Goal: Task Accomplishment & Management: Manage account settings

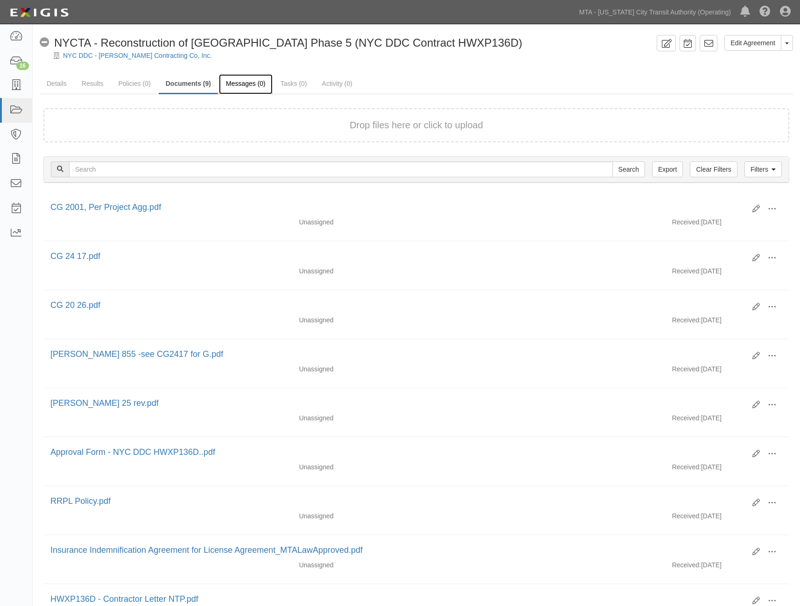
click at [252, 84] on link "Messages (0)" at bounding box center [246, 84] width 54 height 20
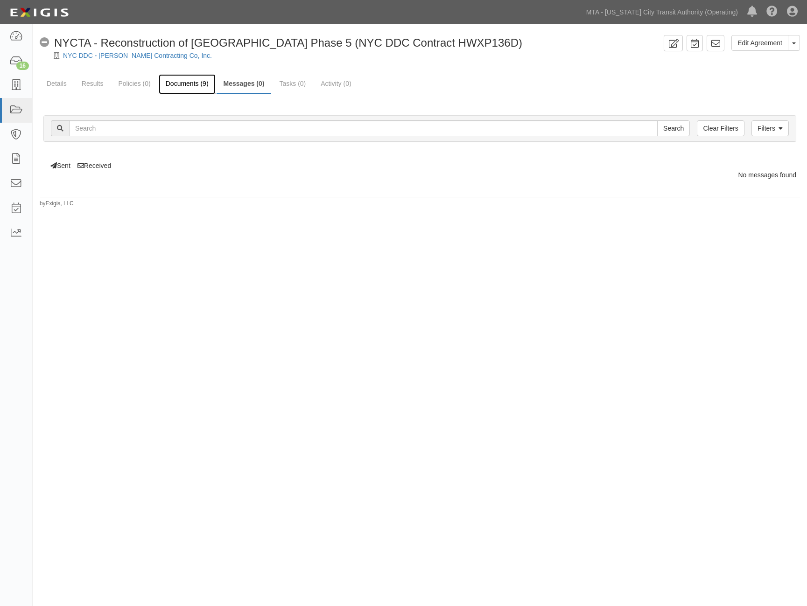
click at [175, 83] on link "Documents (9)" at bounding box center [187, 84] width 57 height 20
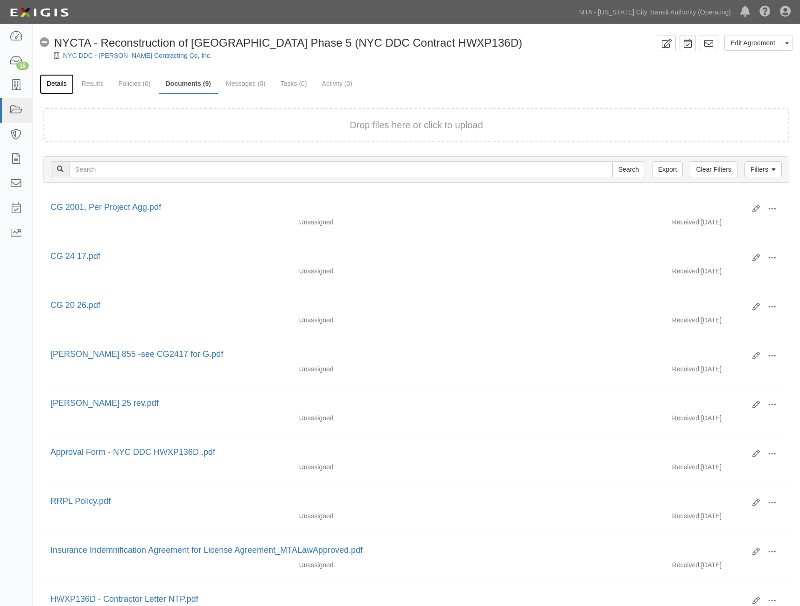
click at [63, 85] on link "Details" at bounding box center [57, 84] width 34 height 20
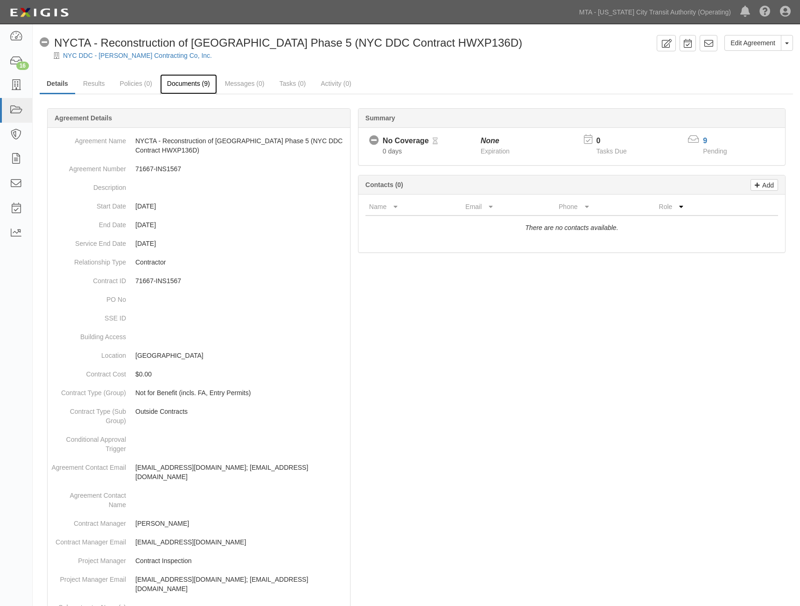
click at [205, 79] on link "Documents (9)" at bounding box center [188, 84] width 57 height 20
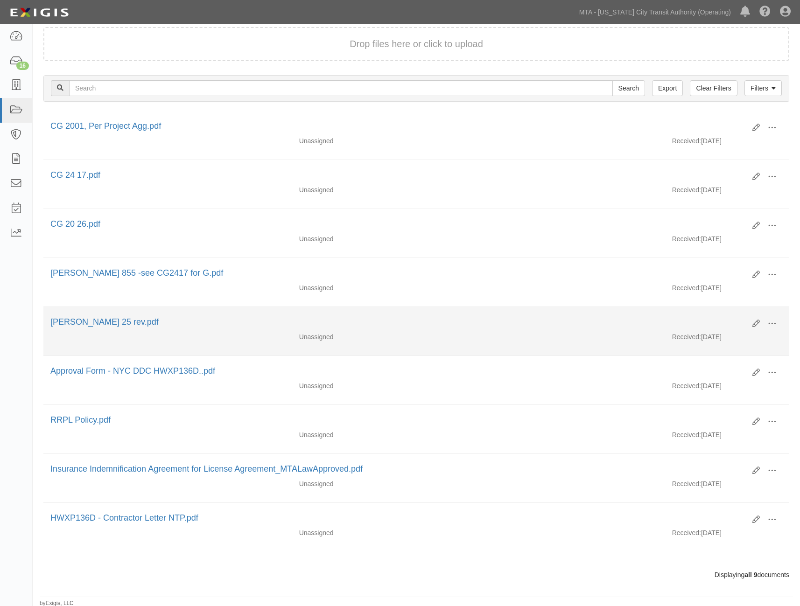
scroll to position [83, 0]
click at [755, 321] on icon at bounding box center [755, 322] width 7 height 7
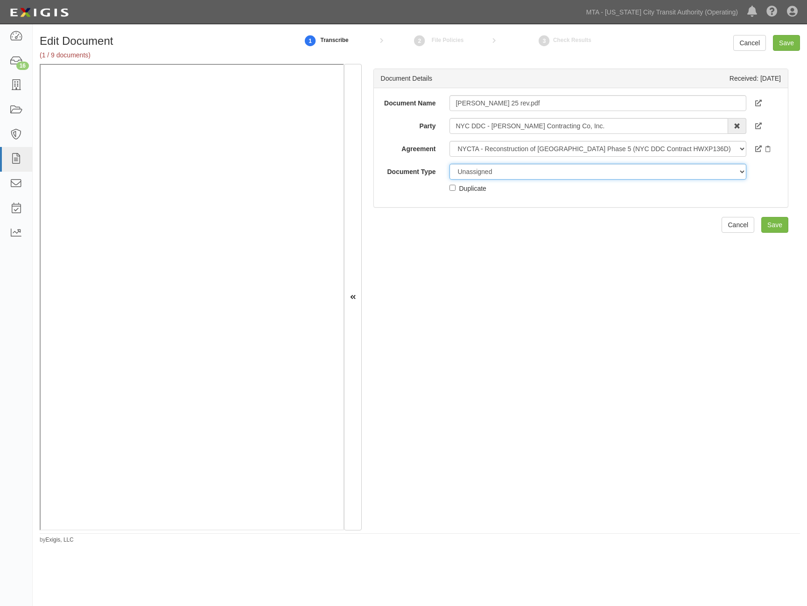
click at [488, 166] on select "Unassigned Binder Cancellation Notice Certificate Contract Endorsement Insuranc…" at bounding box center [597, 172] width 297 height 16
select select "CertificateDetail"
click at [449, 164] on select "Unassigned Binder Cancellation Notice Certificate Contract Endorsement Insuranc…" at bounding box center [597, 172] width 297 height 16
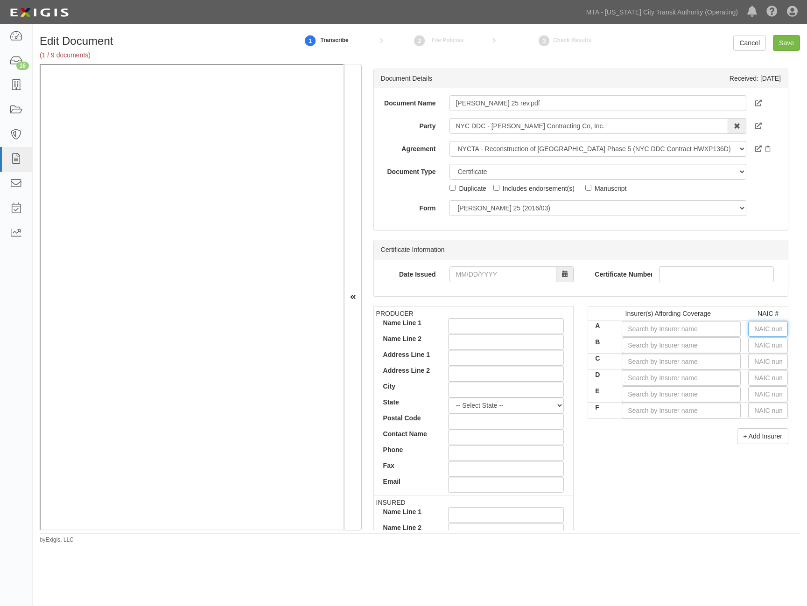
click at [766, 334] on input "text" at bounding box center [768, 329] width 40 height 16
type input "16862"
type input "1"
type input "12963"
type input "12"
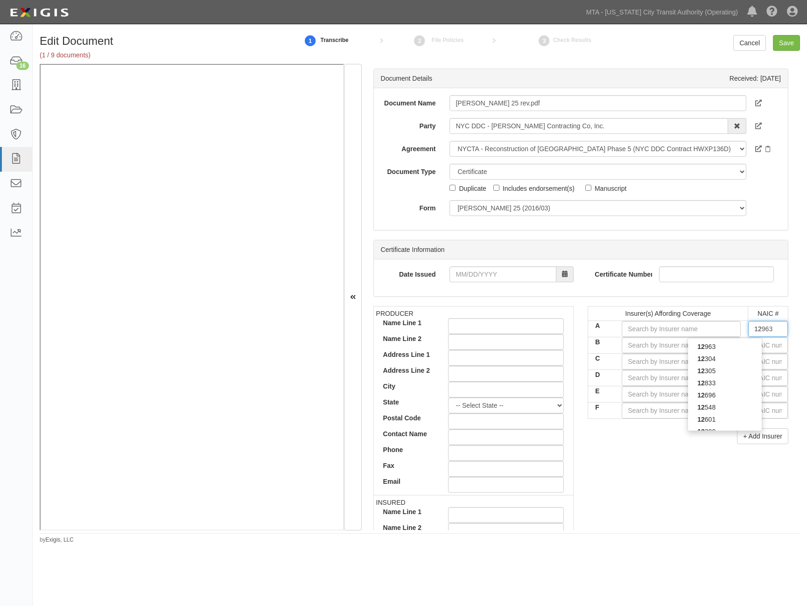
type input "12228"
type input "122"
type input "12200"
type input "1220"
type input "12203"
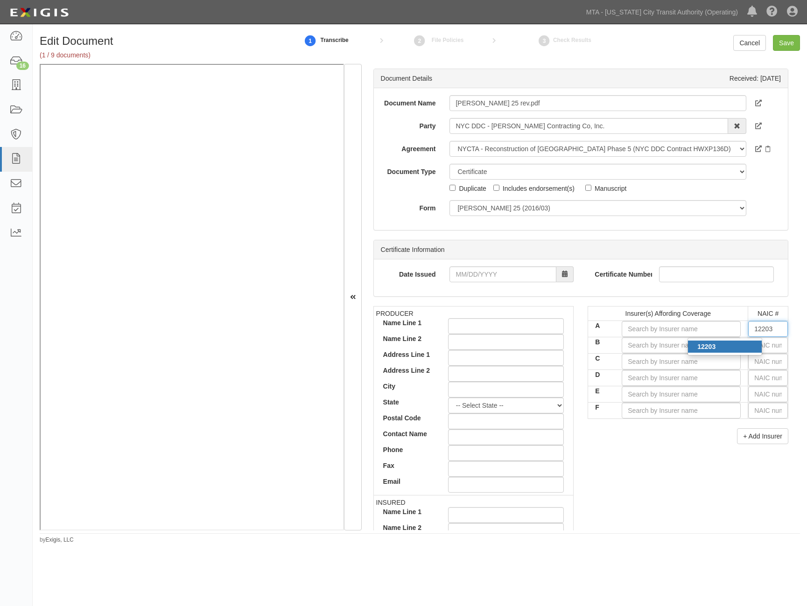
click at [726, 345] on div "12203" at bounding box center [725, 347] width 74 height 12
type input "James River Insurance Company (A- X Rating)"
type input "12203"
click at [777, 345] on input "text" at bounding box center [768, 345] width 40 height 16
type input "36404"
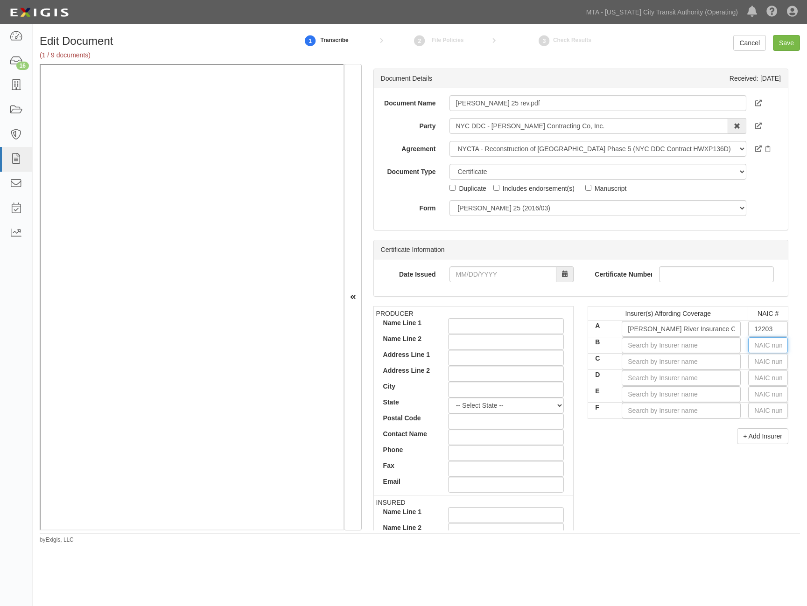
type input "3"
type input "38733"
type input "38"
type input "38342"
type input "383"
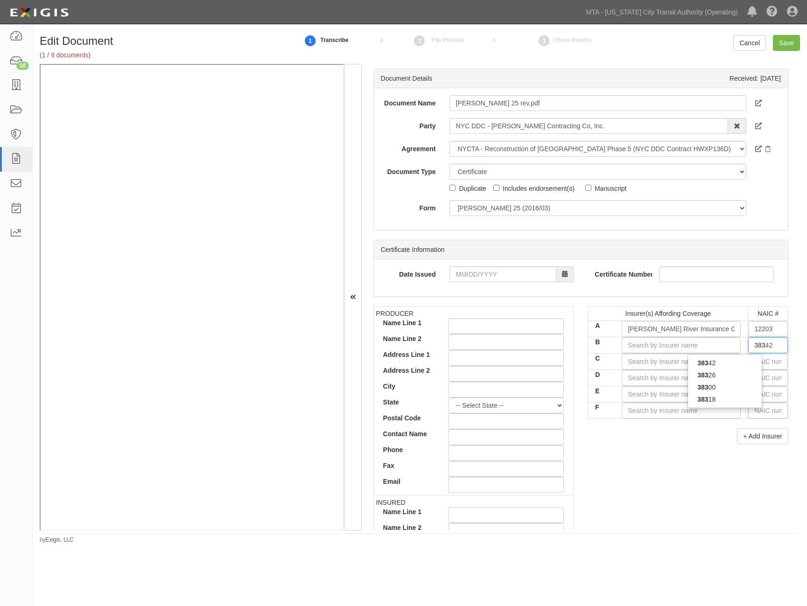
type input "38318"
type input "3831"
type input "38318"
click at [697, 362] on strong "38318" at bounding box center [706, 362] width 18 height 7
type input "Starr Indemnity & Liability Company (A XV Rating)"
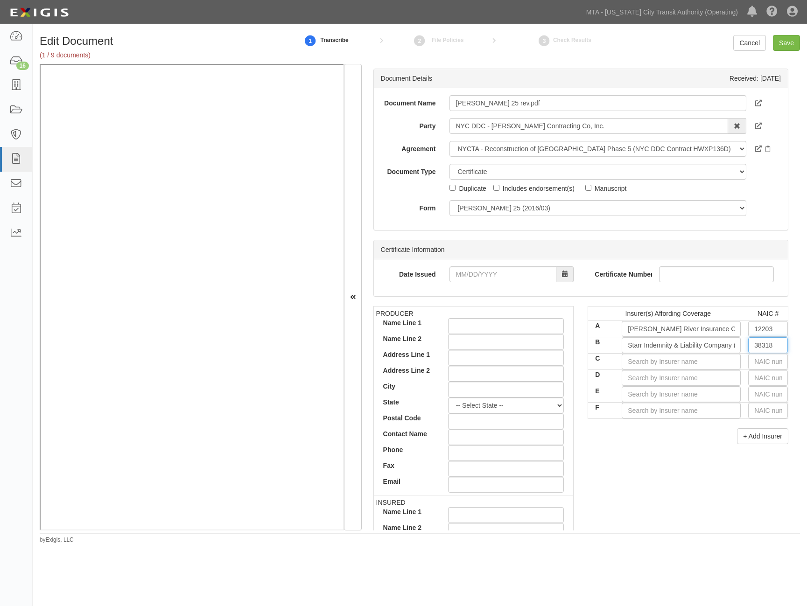
type input "38318"
click at [754, 361] on input "text" at bounding box center [768, 362] width 40 height 16
type input "0"
click at [751, 46] on link "Cancel" at bounding box center [749, 43] width 33 height 16
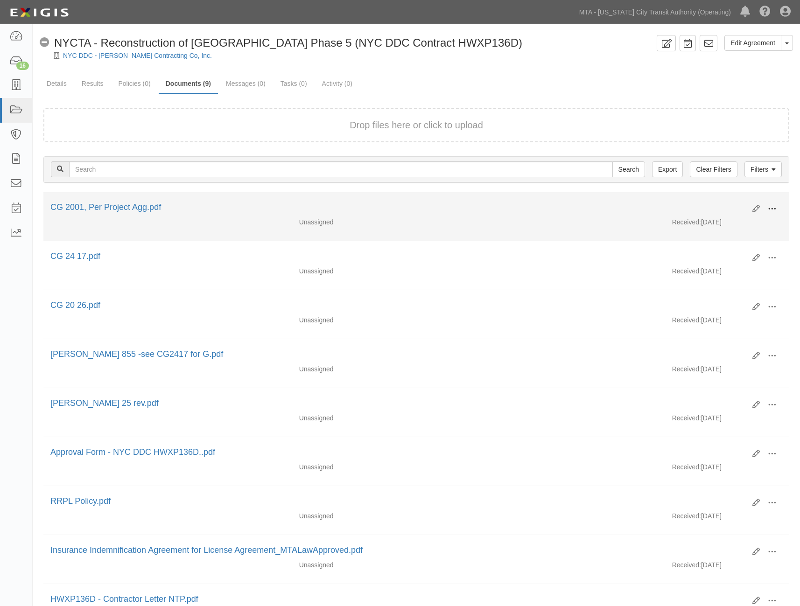
click at [771, 206] on span at bounding box center [771, 209] width 8 height 8
click at [710, 272] on link "Delete" at bounding box center [727, 274] width 74 height 17
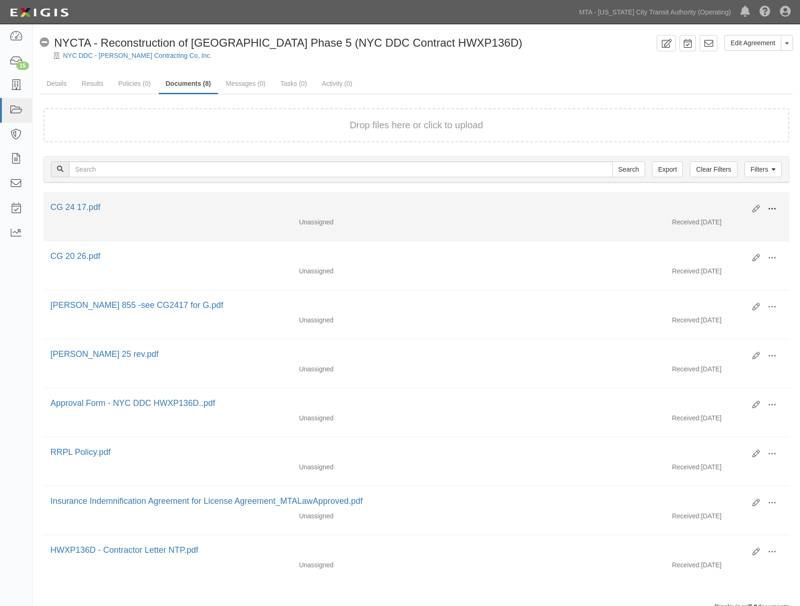
click at [771, 210] on span at bounding box center [771, 209] width 8 height 8
click at [709, 270] on link "Delete" at bounding box center [727, 274] width 74 height 17
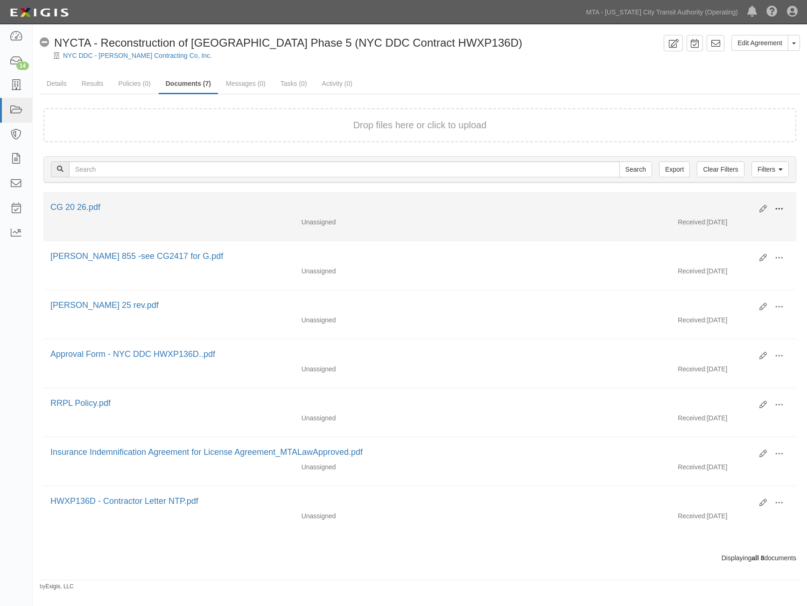
click at [775, 207] on span at bounding box center [778, 209] width 8 height 8
click at [714, 273] on link "Delete" at bounding box center [734, 274] width 74 height 17
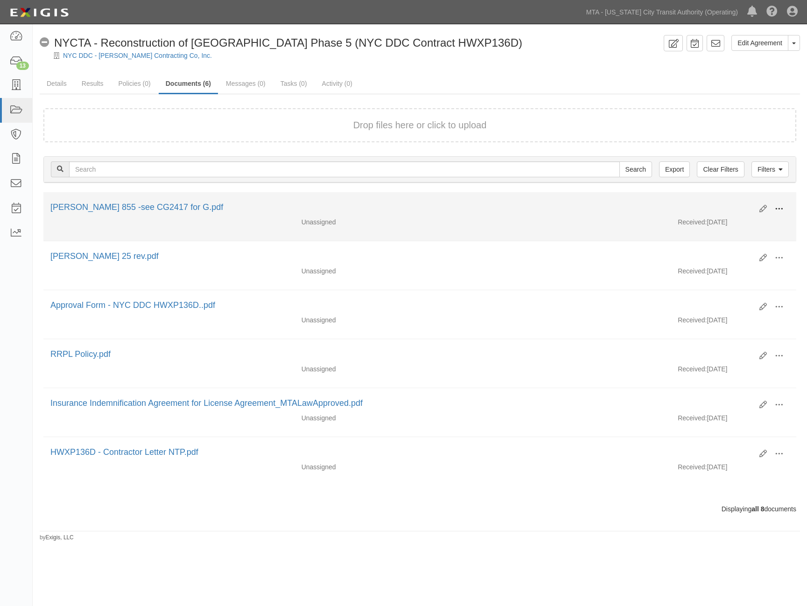
click at [780, 208] on span at bounding box center [778, 209] width 8 height 8
click at [720, 274] on link "Delete" at bounding box center [734, 274] width 74 height 17
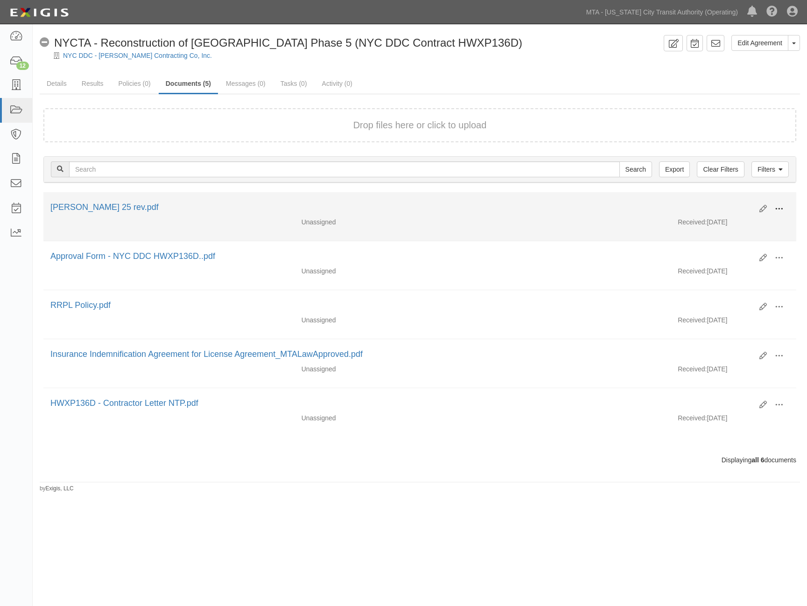
click at [780, 208] on span at bounding box center [778, 209] width 8 height 8
click at [720, 273] on link "Delete" at bounding box center [734, 274] width 74 height 17
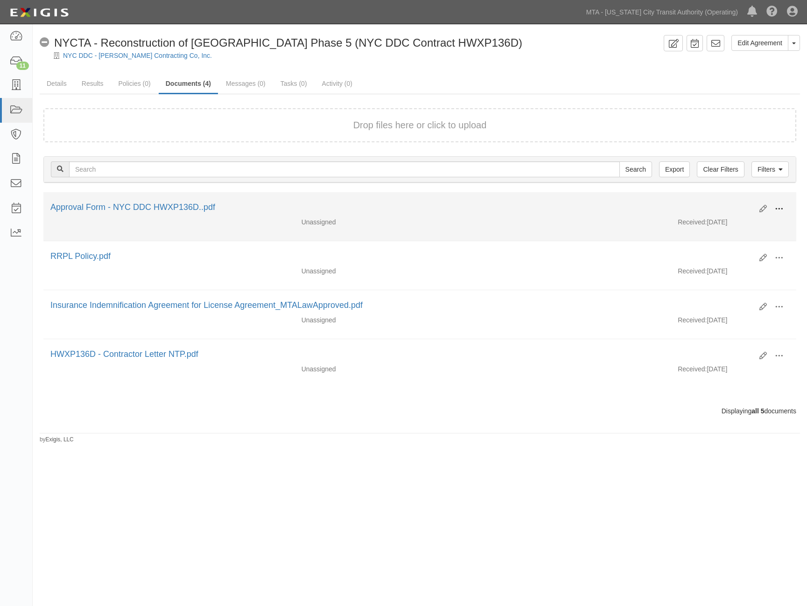
click at [783, 207] on button at bounding box center [778, 210] width 21 height 16
click at [726, 272] on link "Delete" at bounding box center [734, 274] width 74 height 17
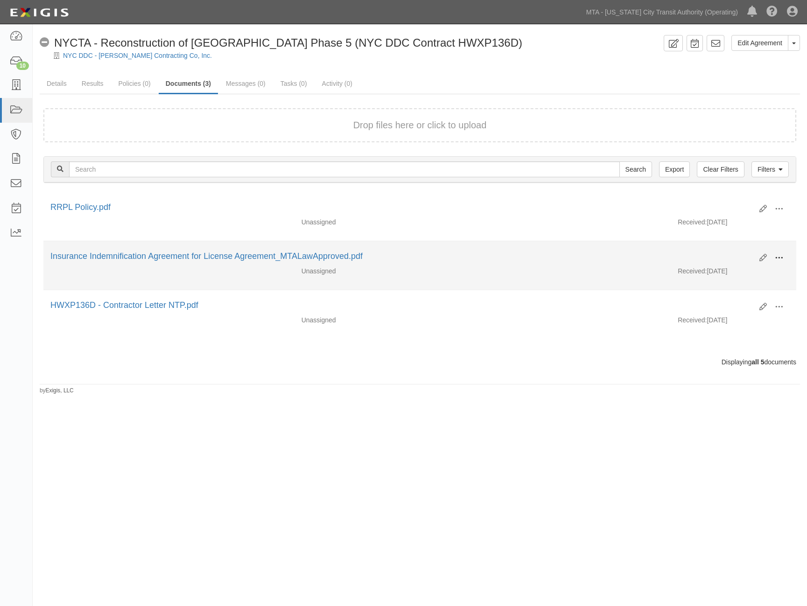
click at [777, 255] on span at bounding box center [778, 258] width 8 height 8
click at [711, 324] on link "Delete" at bounding box center [734, 323] width 74 height 17
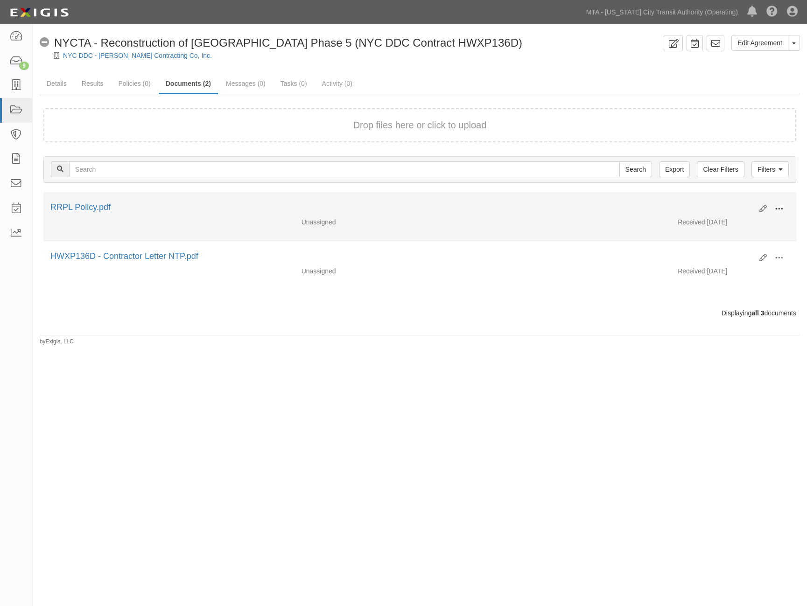
click at [777, 208] on span at bounding box center [778, 209] width 8 height 8
click at [719, 272] on link "Delete" at bounding box center [734, 274] width 74 height 17
click at [777, 209] on span at bounding box center [778, 209] width 8 height 8
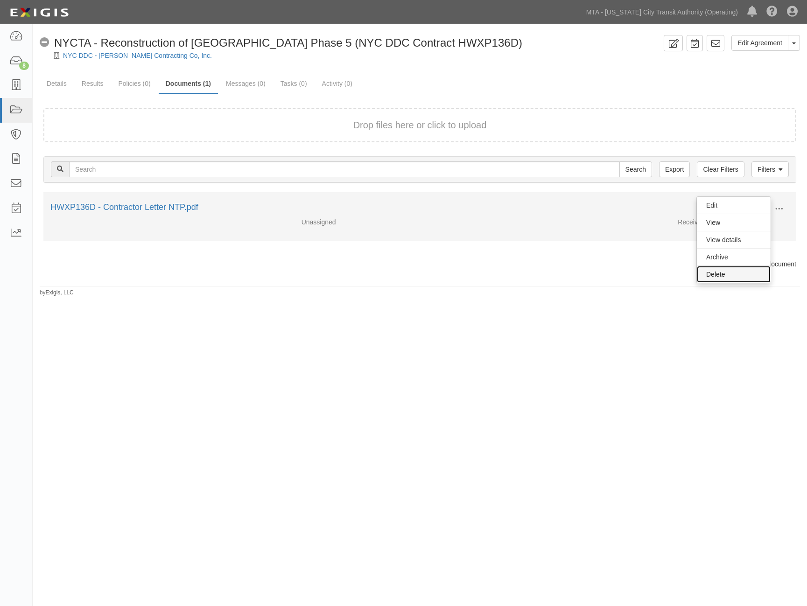
click at [732, 273] on link "Delete" at bounding box center [734, 274] width 74 height 17
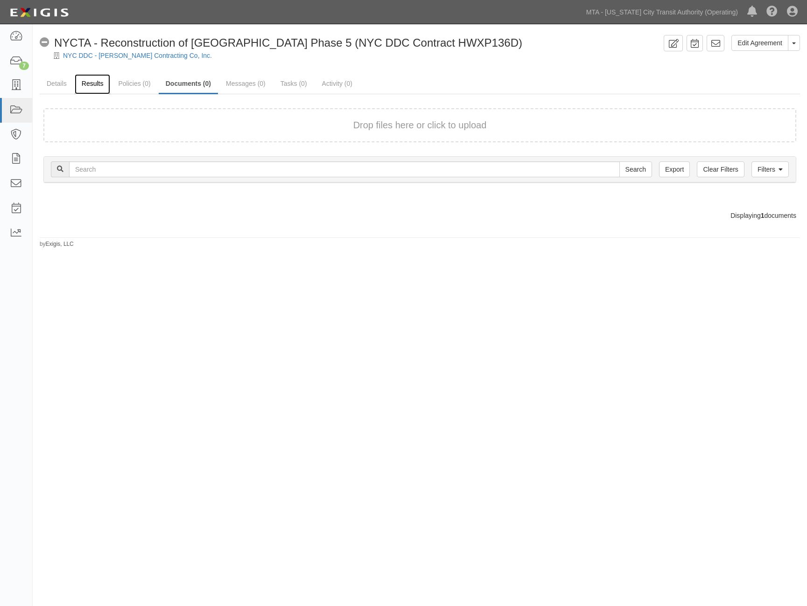
click at [101, 85] on link "Results" at bounding box center [93, 84] width 36 height 20
